Goal: Navigation & Orientation: Understand site structure

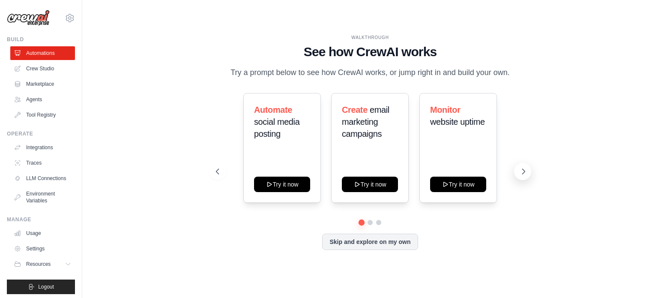
click at [520, 176] on icon at bounding box center [524, 171] width 9 height 9
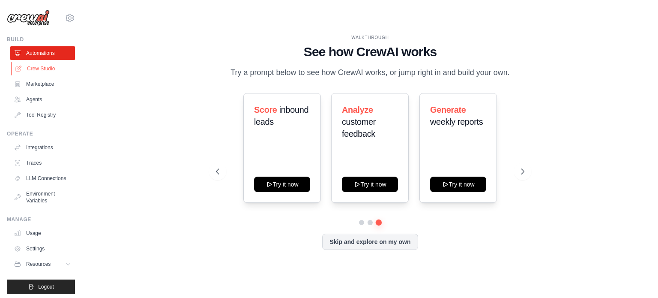
click at [45, 69] on link "Crew Studio" at bounding box center [43, 69] width 65 height 14
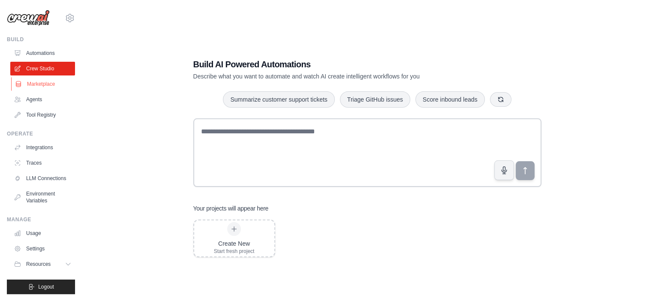
click at [38, 82] on link "Marketplace" at bounding box center [43, 84] width 65 height 14
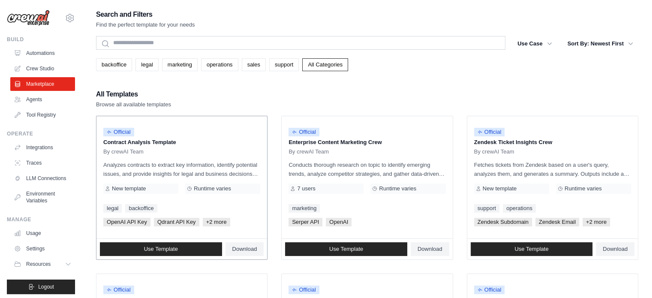
scroll to position [43, 0]
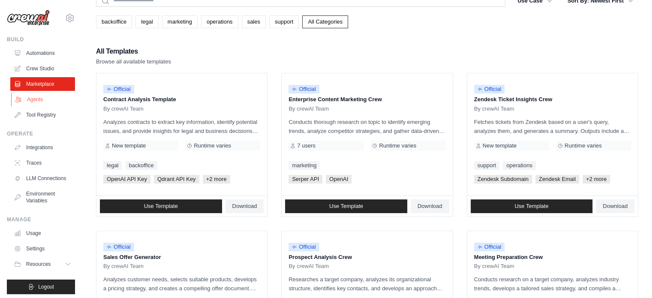
click at [33, 101] on link "Agents" at bounding box center [43, 100] width 65 height 14
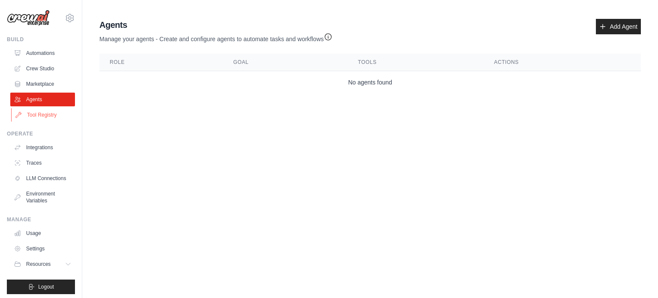
click at [34, 116] on link "Tool Registry" at bounding box center [43, 115] width 65 height 14
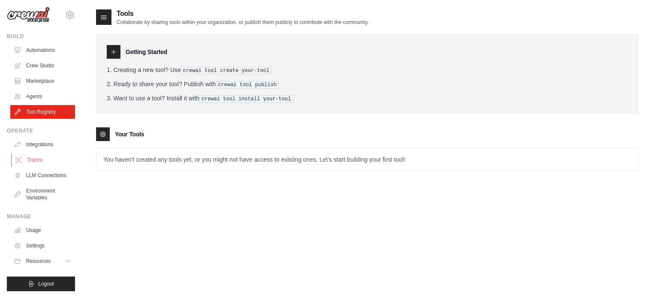
scroll to position [9, 0]
click at [42, 138] on link "Integrations" at bounding box center [43, 145] width 65 height 14
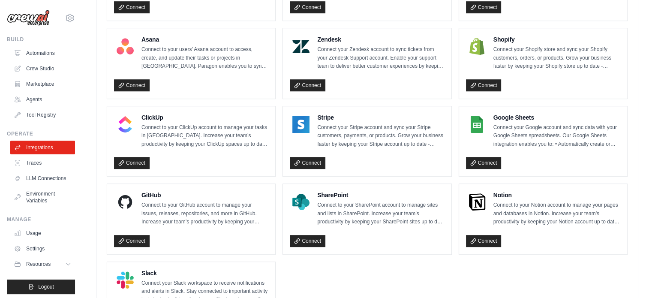
scroll to position [562, 0]
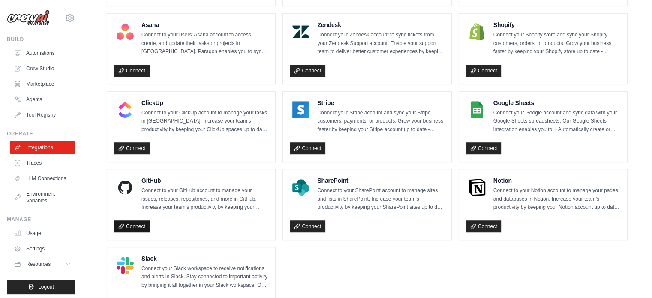
click at [139, 223] on link "Connect" at bounding box center [132, 226] width 36 height 12
click at [36, 160] on link "Traces" at bounding box center [43, 163] width 65 height 14
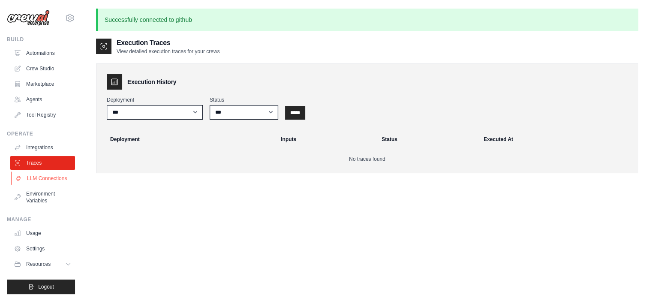
click at [30, 182] on link "LLM Connections" at bounding box center [43, 178] width 65 height 14
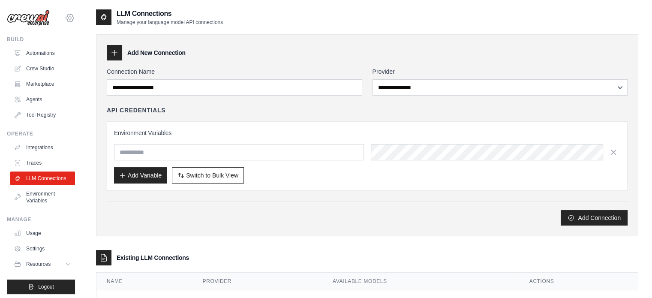
click at [65, 13] on icon at bounding box center [70, 18] width 10 height 10
click at [48, 59] on link "Settings" at bounding box center [63, 57] width 75 height 15
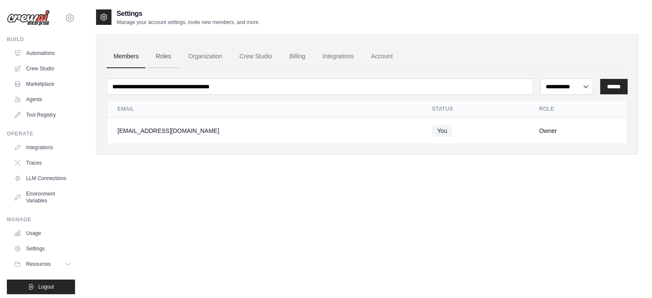
click at [168, 54] on link "Roles" at bounding box center [163, 56] width 29 height 23
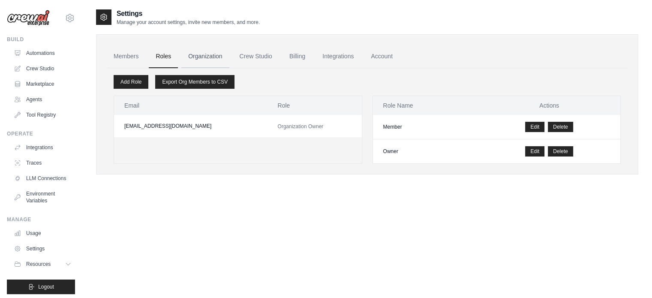
click at [202, 54] on link "Organization" at bounding box center [205, 56] width 48 height 23
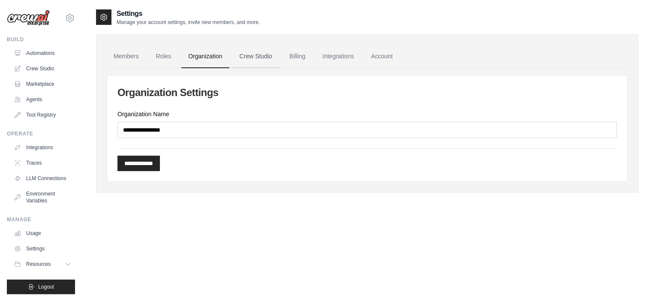
click at [267, 54] on link "Crew Studio" at bounding box center [256, 56] width 46 height 23
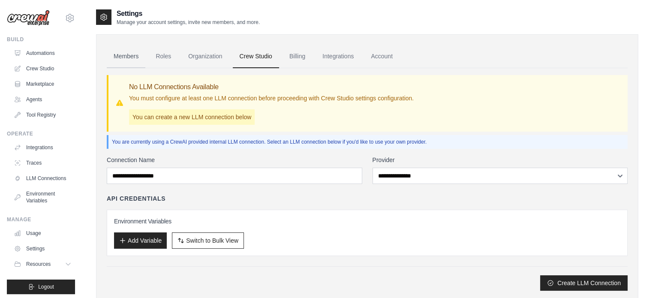
click at [123, 55] on link "Members" at bounding box center [126, 56] width 39 height 23
